Goal: Find specific page/section: Find specific page/section

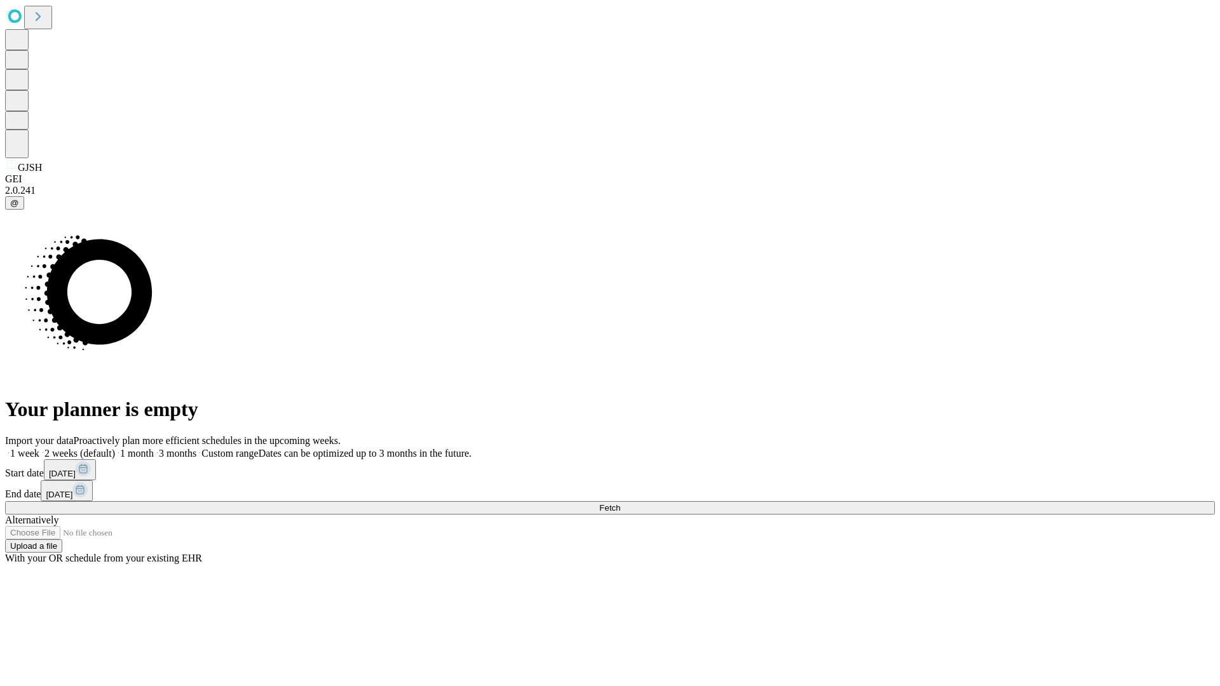
click at [620, 503] on span "Fetch" at bounding box center [609, 508] width 21 height 10
